Goal: Check status: Check status

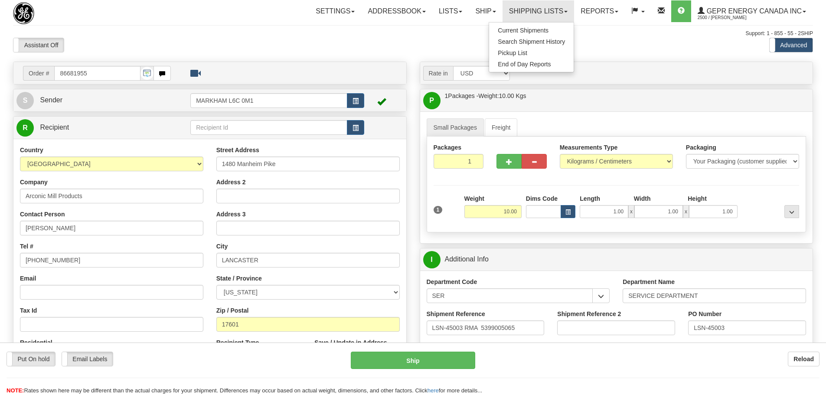
select select "1"
click at [183, 43] on div "Assistant On Assistant Off Do a return Do a return" at bounding box center [176, 45] width 339 height 15
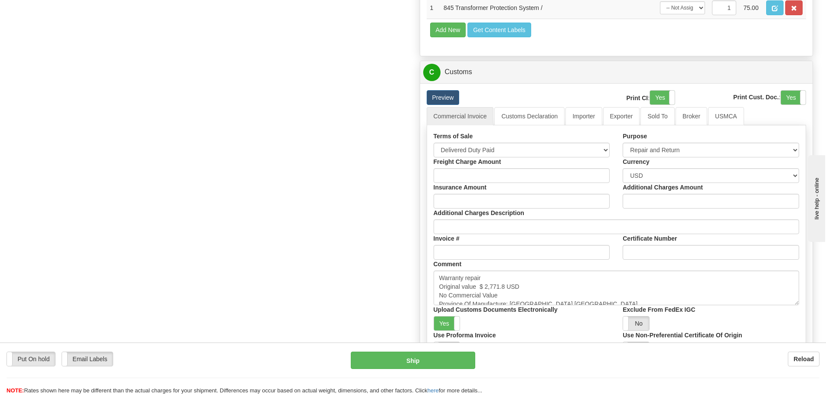
scroll to position [867, 0]
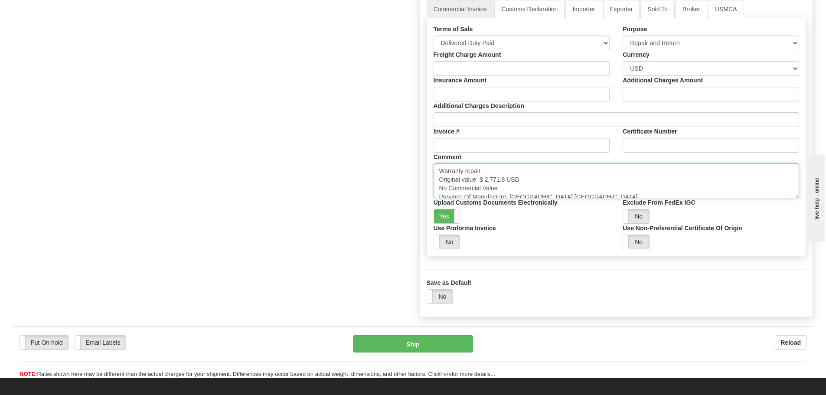
drag, startPoint x: 507, startPoint y: 180, endPoint x: 480, endPoint y: 178, distance: 27.0
click at [480, 178] on textarea "Warranty repair Original value $ 2,771.8 USD No Commercial Value Province Of Ma…" at bounding box center [617, 180] width 366 height 35
paste textarea "10,280.95"
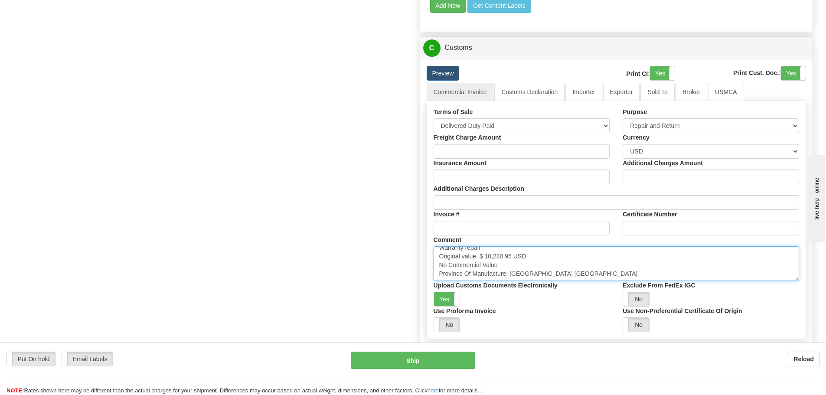
scroll to position [780, 0]
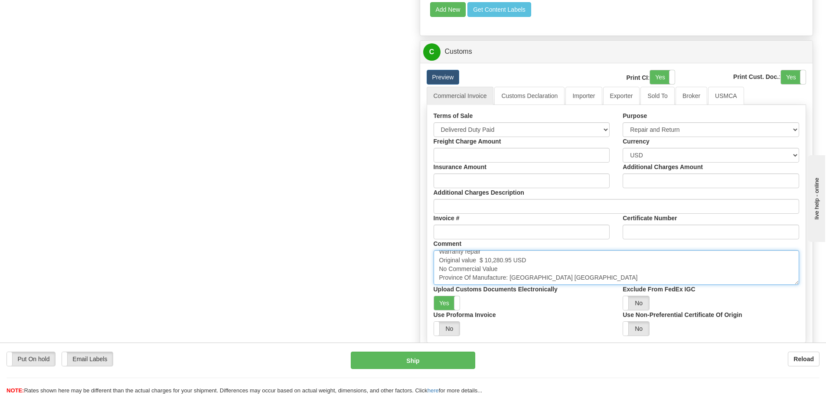
click at [586, 263] on textarea "Warranty repair Original value $ 2,771.8 USD No Commercial Value Province Of Ma…" at bounding box center [617, 267] width 366 height 35
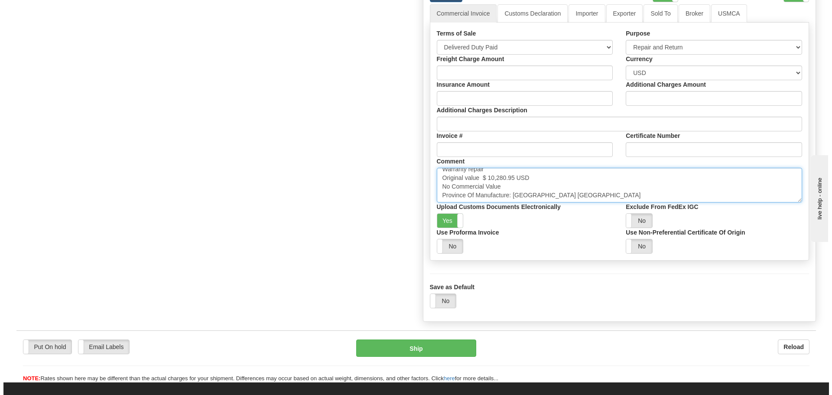
scroll to position [954, 0]
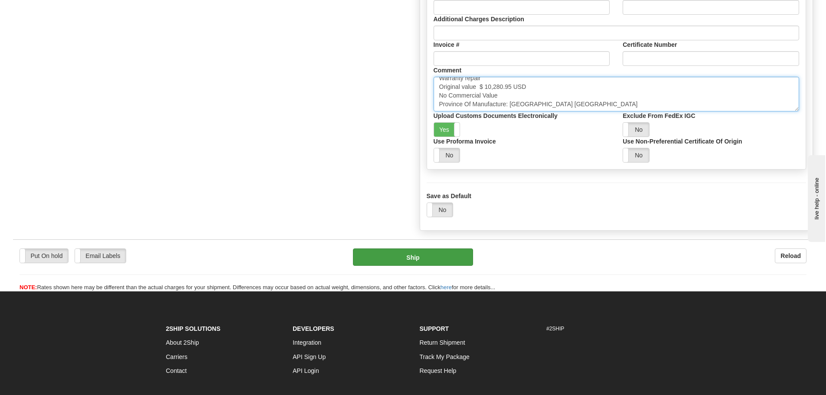
type textarea "Warranty repair Original value $ 10,280.95 USD No Commercial Value Province Of …"
click at [424, 255] on button "Ship" at bounding box center [413, 256] width 120 height 17
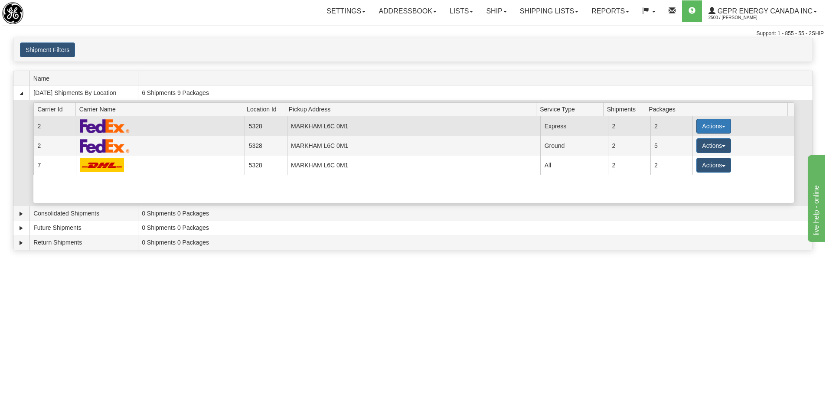
click at [722, 126] on span "button" at bounding box center [723, 127] width 3 height 2
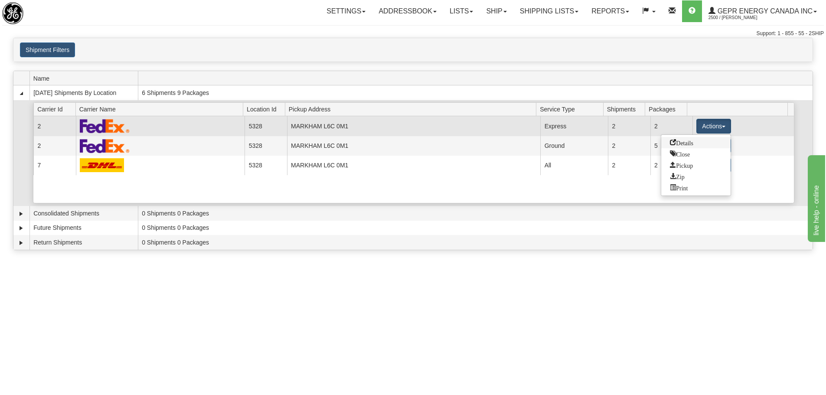
click at [686, 142] on span "Details" at bounding box center [681, 142] width 23 height 6
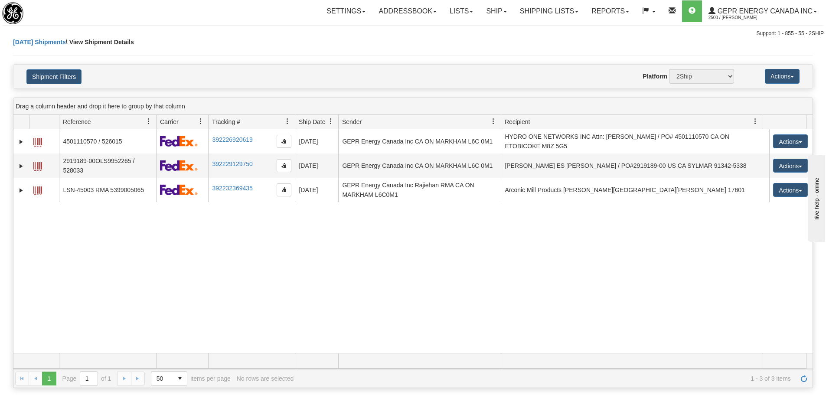
click at [279, 264] on div "31476275 2500 4501110570 / 526015 392226920619 08/18/2025 08/18/2025 10:42:14 A…" at bounding box center [412, 241] width 799 height 224
click at [32, 74] on button "Shipment Filters" at bounding box center [53, 76] width 55 height 15
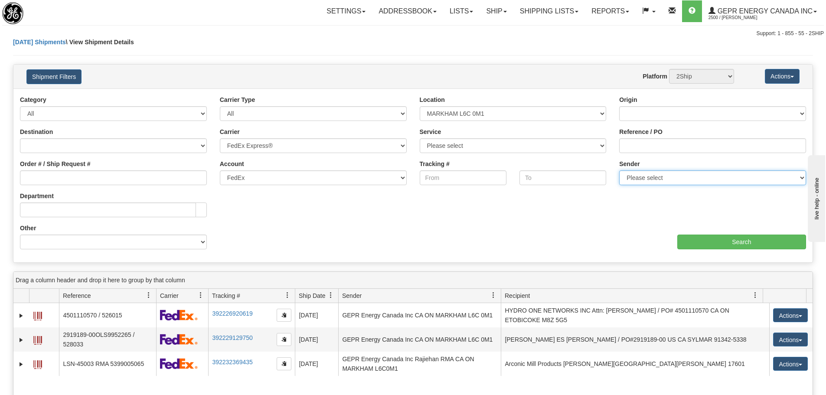
click at [651, 178] on select "Please select GEPR Energy Canada Inc , Rajiehan RMA, (CA)" at bounding box center [712, 177] width 187 height 15
select select "206864"
click at [619, 170] on select "Please select GEPR Energy Canada Inc , Rajiehan RMA, (CA)" at bounding box center [712, 177] width 187 height 15
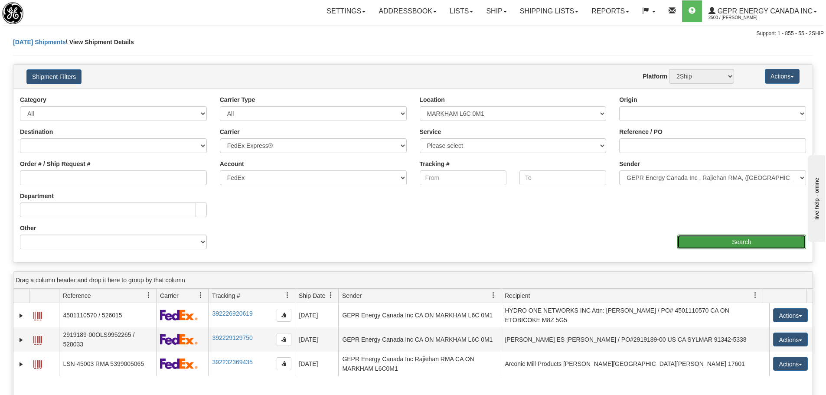
click at [721, 246] on input "Search" at bounding box center [741, 242] width 129 height 15
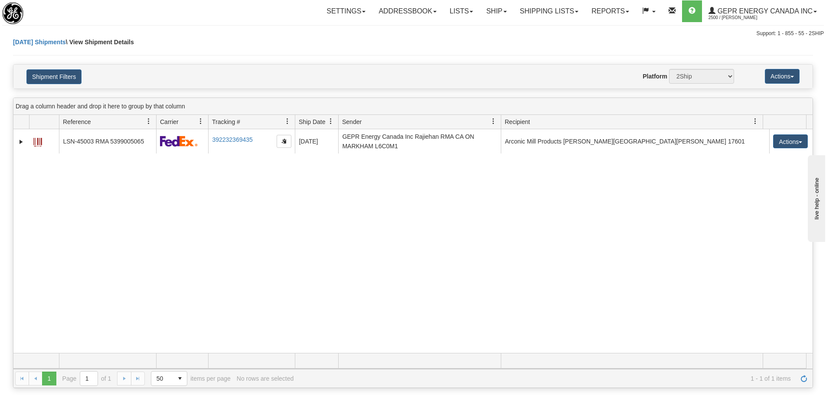
click at [107, 213] on div "31477545 2500 LSN-45003 RMA 5399005065 392232369435 08/18/2025 08/18/2025 11:50…" at bounding box center [412, 241] width 799 height 224
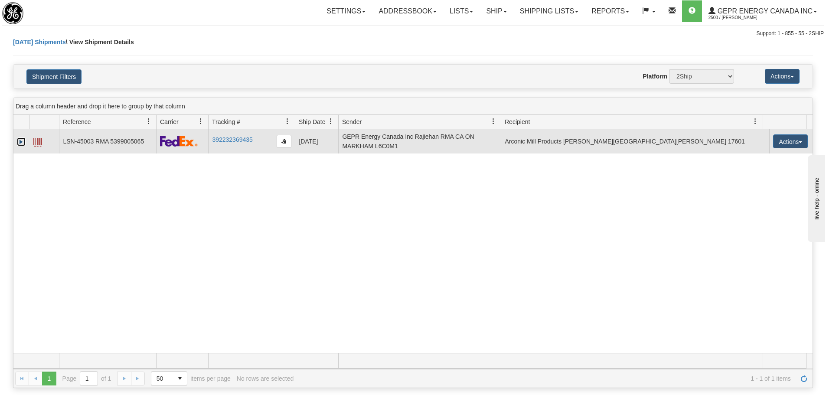
click at [26, 141] on link "Expand" at bounding box center [21, 141] width 9 height 9
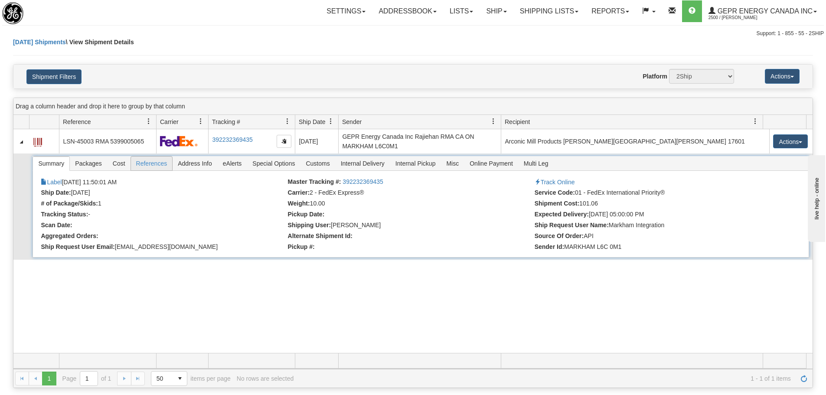
click at [139, 164] on span "References" at bounding box center [152, 163] width 42 height 14
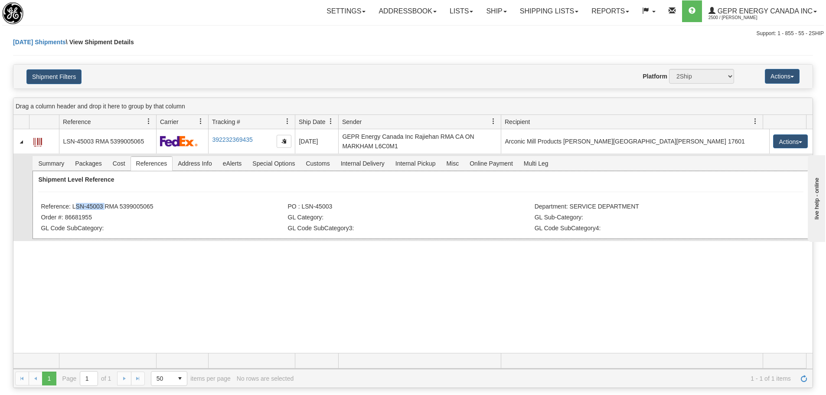
drag, startPoint x: 103, startPoint y: 208, endPoint x: 72, endPoint y: 207, distance: 30.8
click at [72, 207] on li "Reference: LSN-45003 RMA 5399005065" at bounding box center [163, 207] width 244 height 9
copy li "LSN-45003"
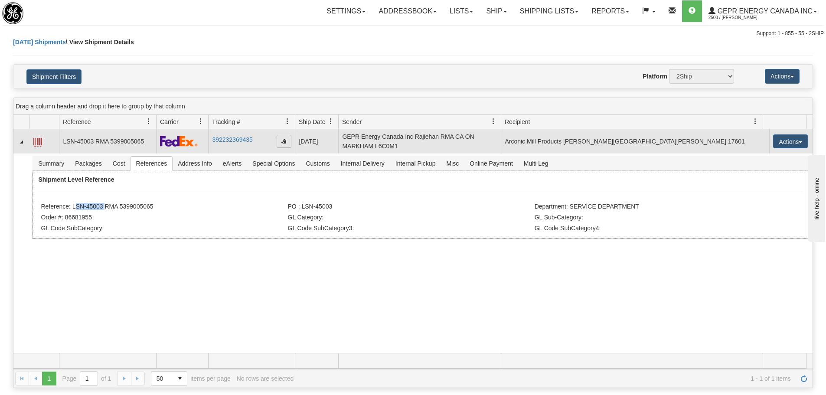
click at [281, 138] on span "button" at bounding box center [283, 140] width 5 height 5
copy li "LSN-45003"
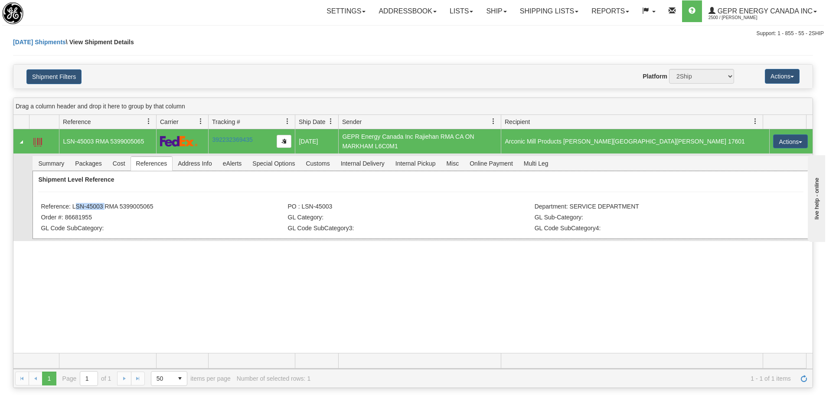
drag, startPoint x: 176, startPoint y: 211, endPoint x: 72, endPoint y: 206, distance: 104.1
click at [72, 206] on li "Reference: LSN-45003 RMA 5399005065" at bounding box center [163, 207] width 244 height 9
copy li "LSN-45003 RMA 5399005065"
